Goal: Task Accomplishment & Management: Manage account settings

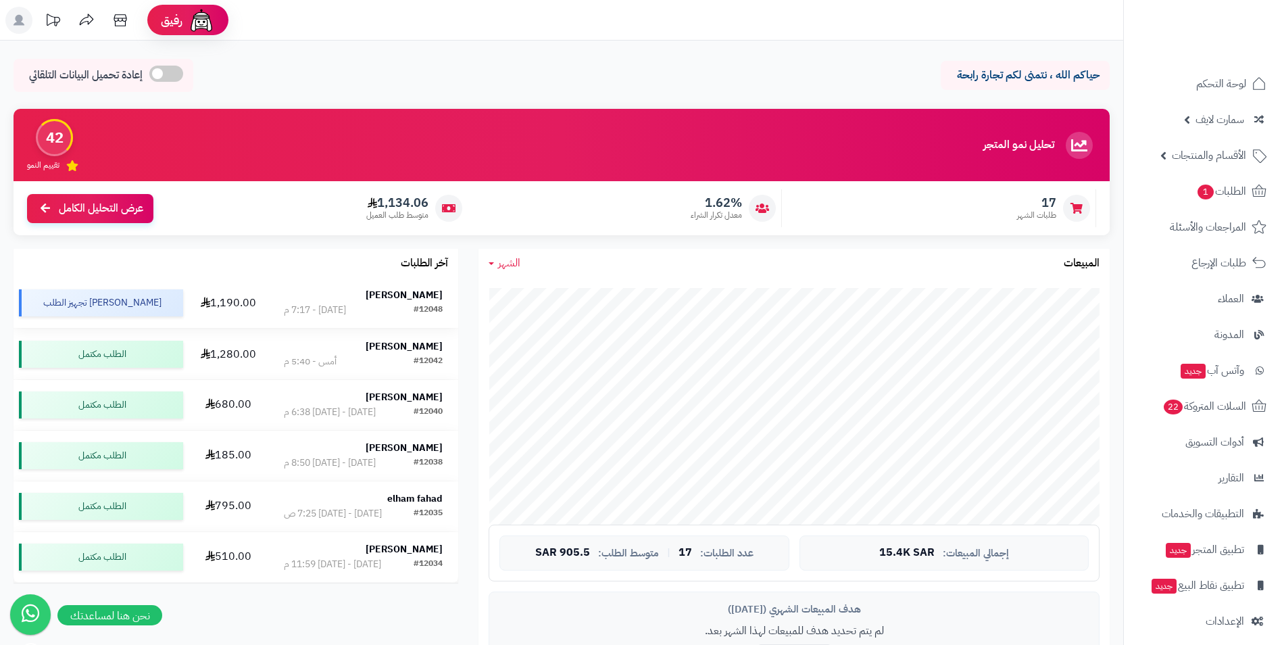
click at [416, 292] on strong "ماجد أبو الرحي" at bounding box center [404, 295] width 77 height 14
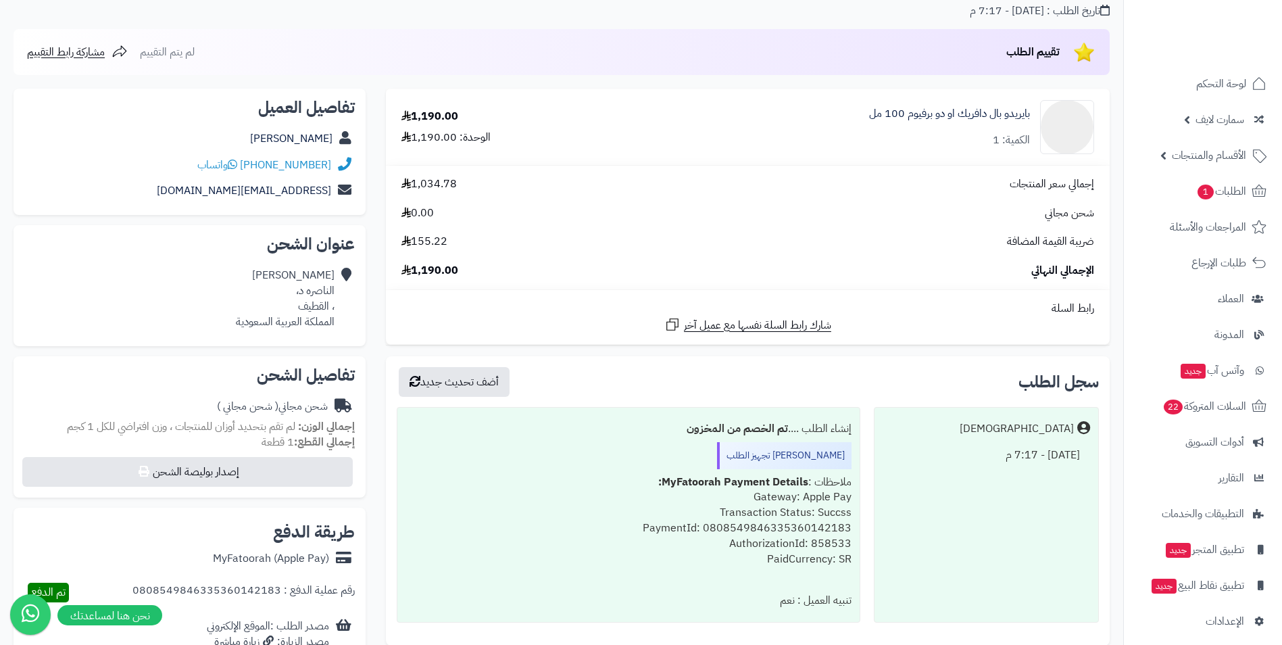
scroll to position [120, 0]
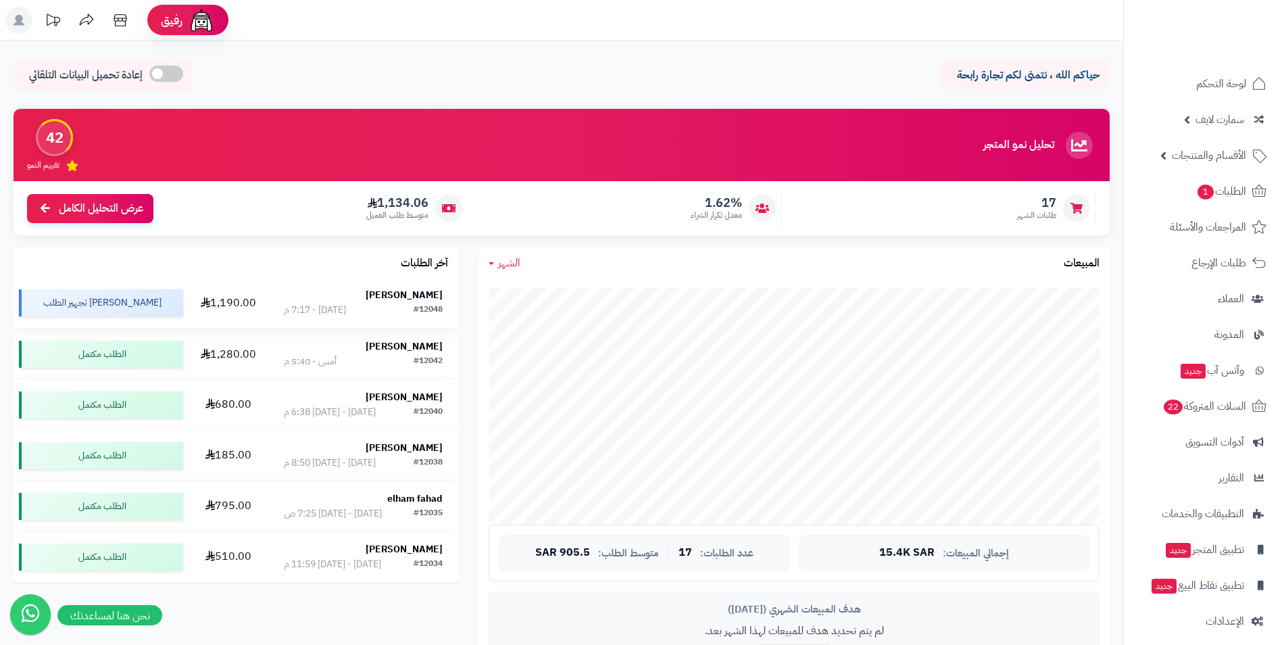
click at [428, 295] on strong "ماجد أبو الرحي" at bounding box center [404, 295] width 77 height 14
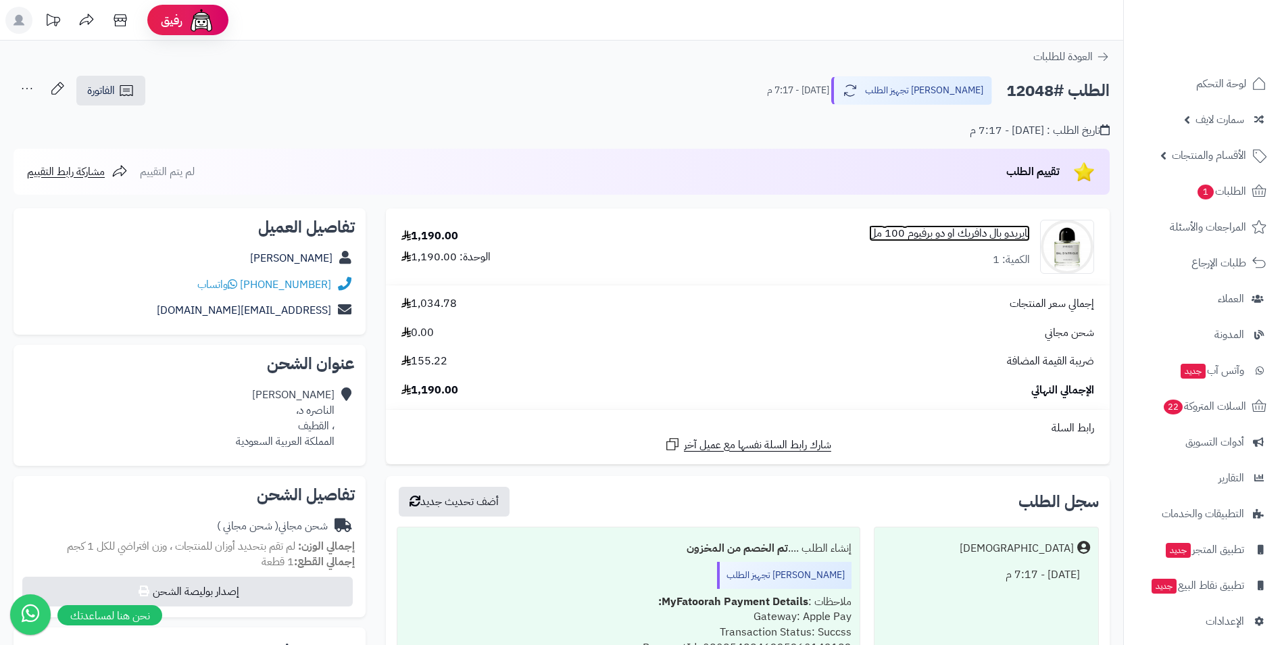
click at [989, 229] on link "بايريدو بال دافريك او دو برفيوم 100 مل" at bounding box center [949, 234] width 161 height 16
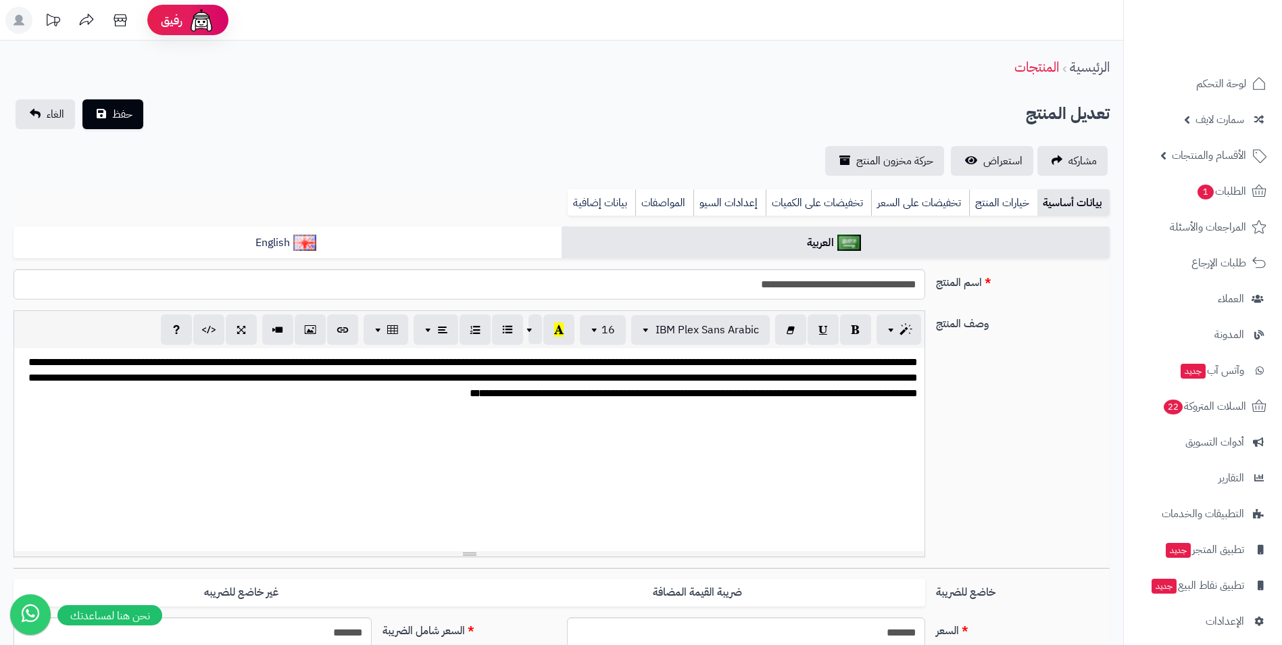
scroll to position [230, 0]
click at [833, 289] on input "**********" at bounding box center [470, 284] width 912 height 30
click at [829, 285] on input "**********" at bounding box center [470, 284] width 912 height 30
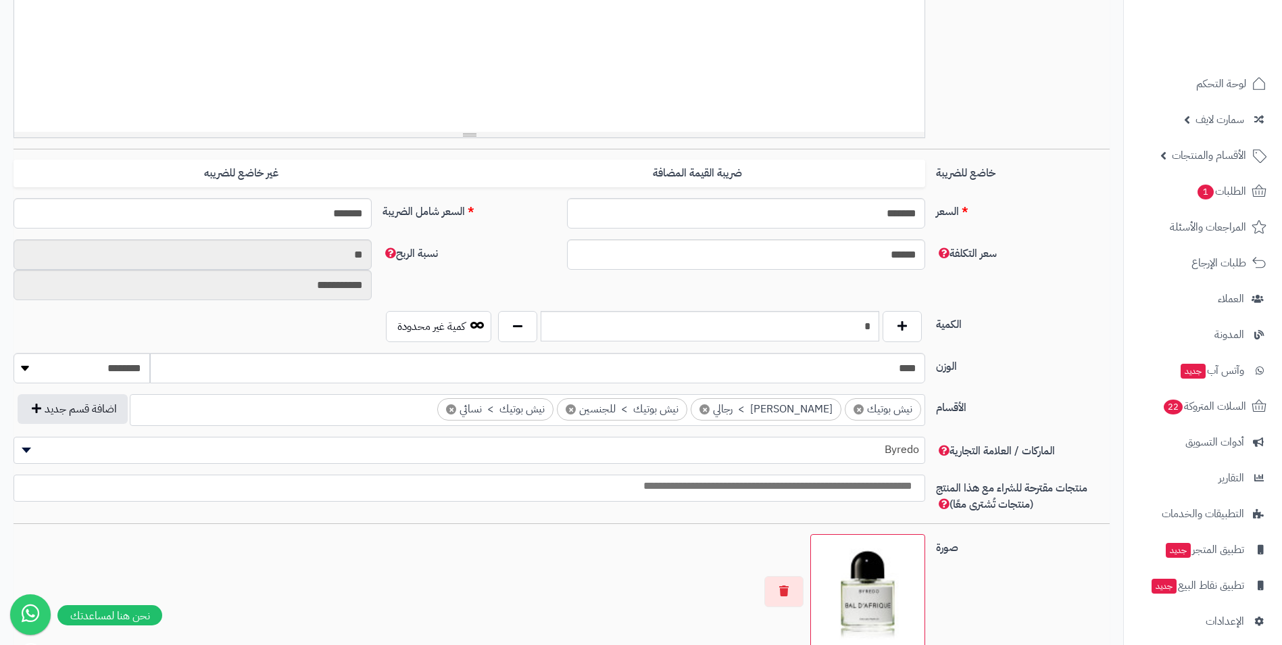
scroll to position [418, 0]
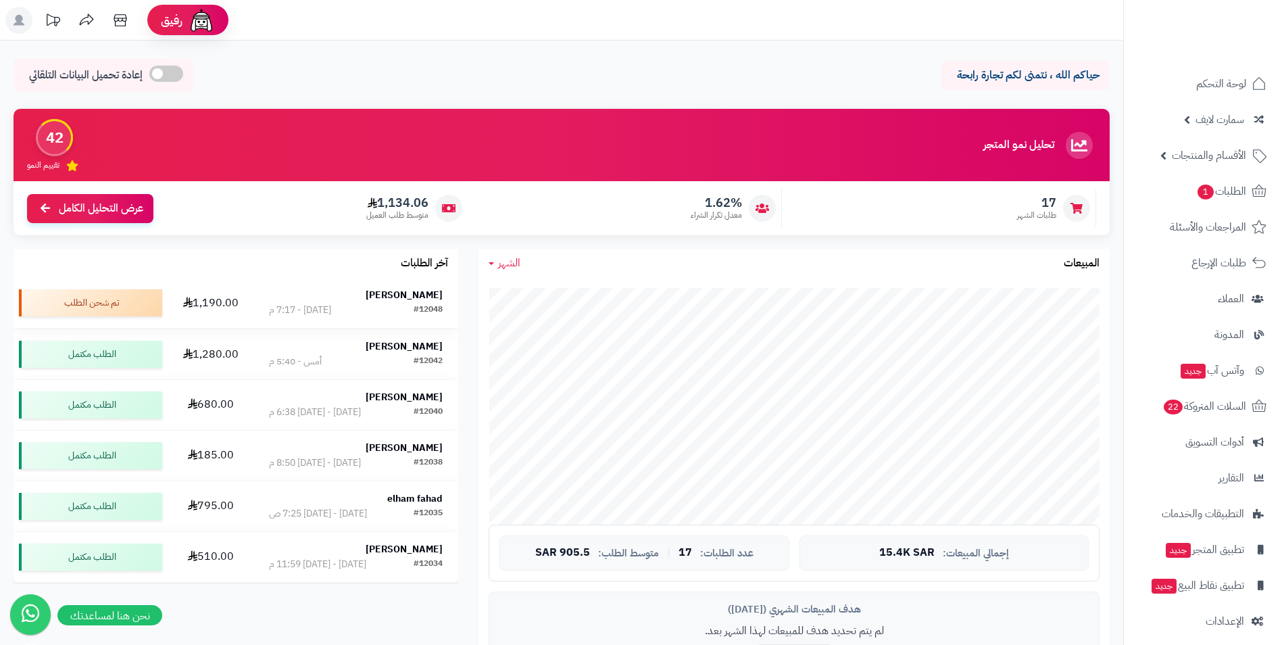
click at [408, 295] on strong "[PERSON_NAME]" at bounding box center [404, 295] width 77 height 14
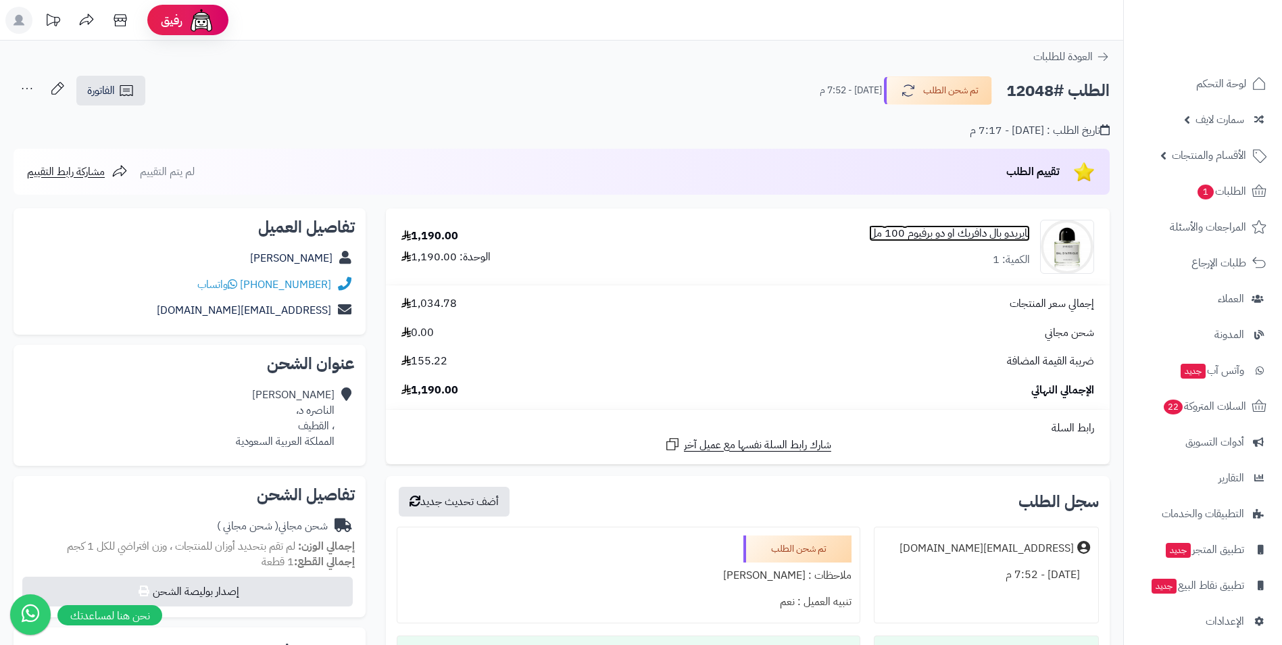
click at [965, 233] on link "بايريدو بال دافريك او دو برفيوم 100 مل" at bounding box center [949, 234] width 161 height 16
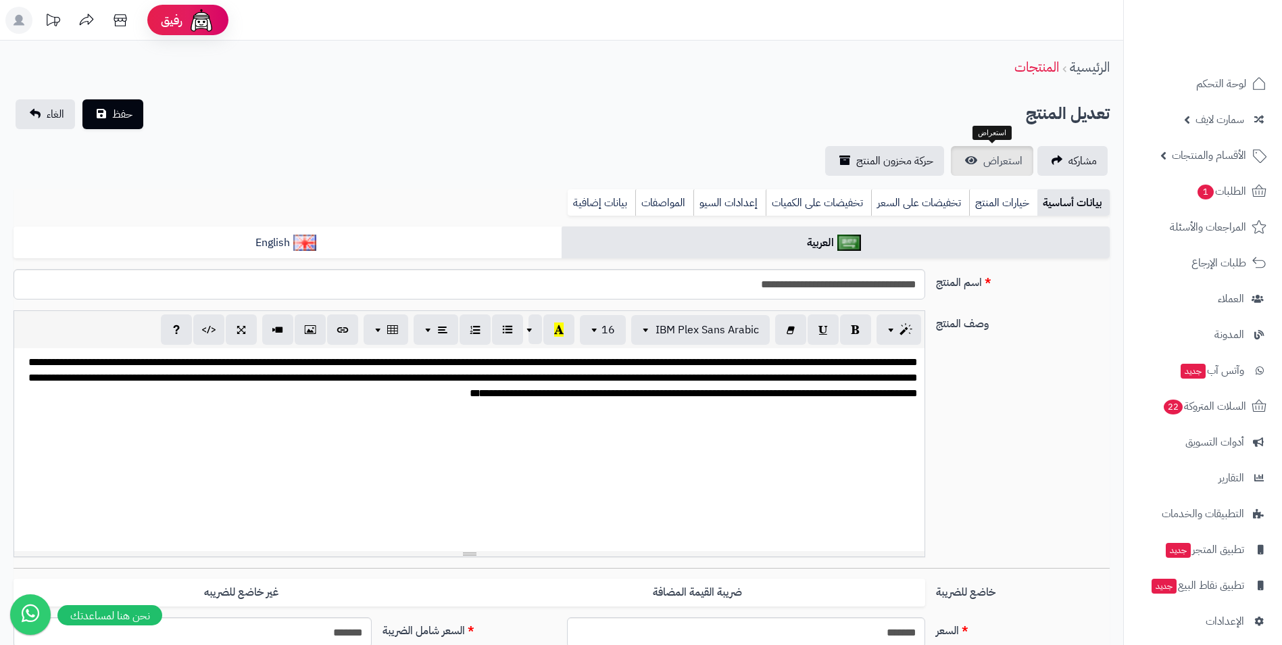
scroll to position [230, 0]
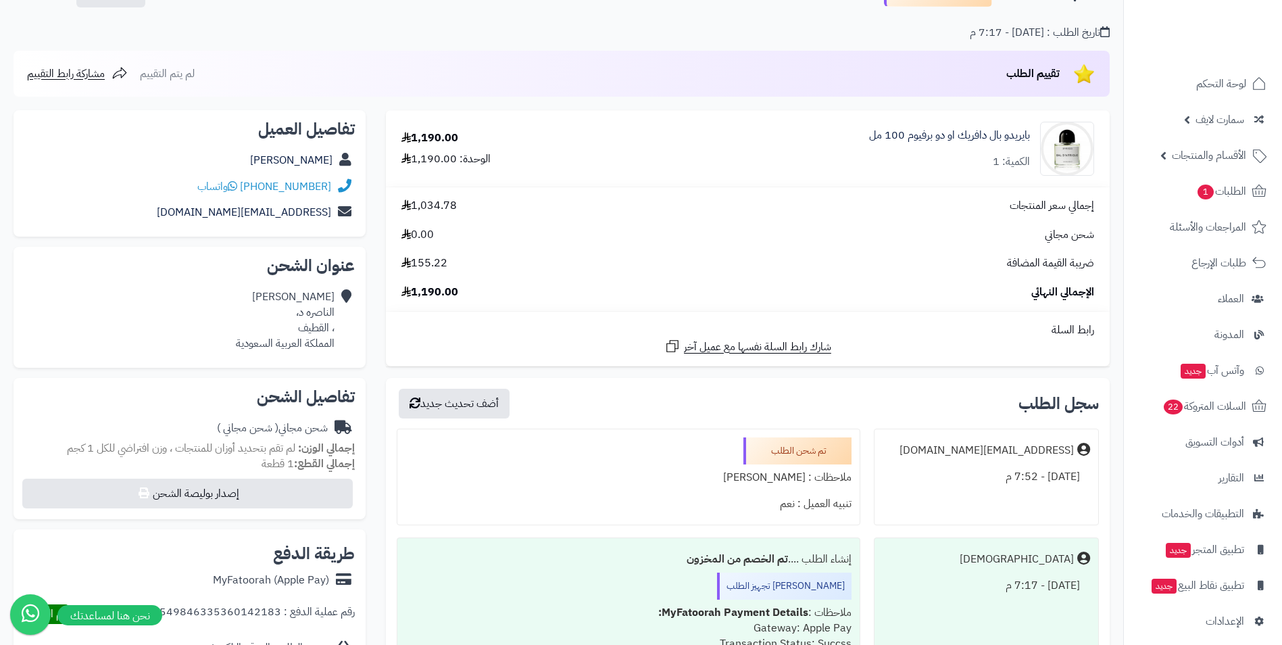
scroll to position [203, 0]
